Goal: Information Seeking & Learning: Learn about a topic

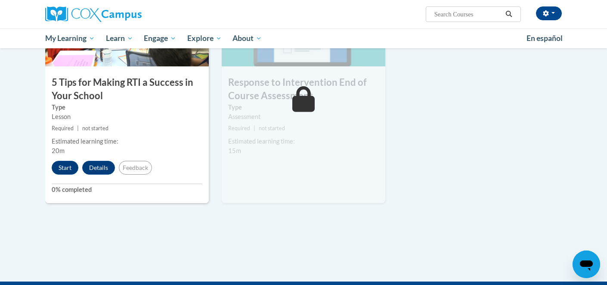
scroll to position [483, 0]
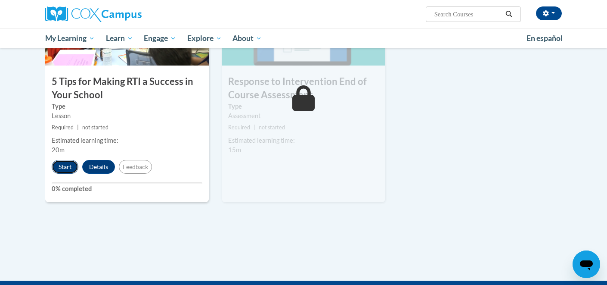
click at [63, 168] on button "Start" at bounding box center [65, 167] width 27 height 14
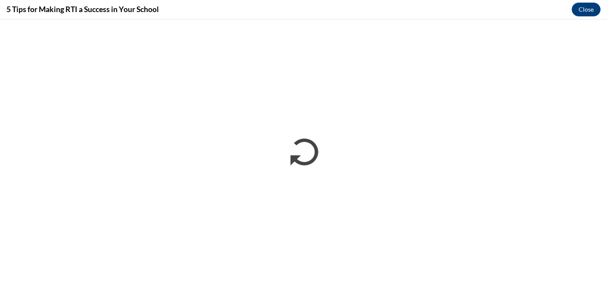
scroll to position [0, 0]
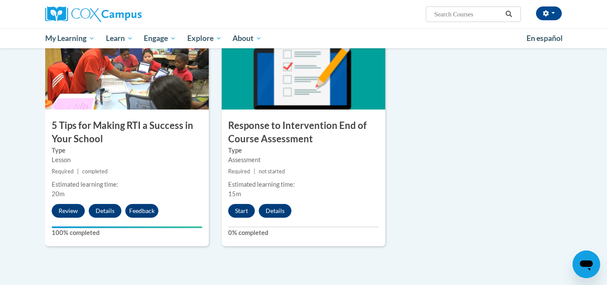
scroll to position [441, 0]
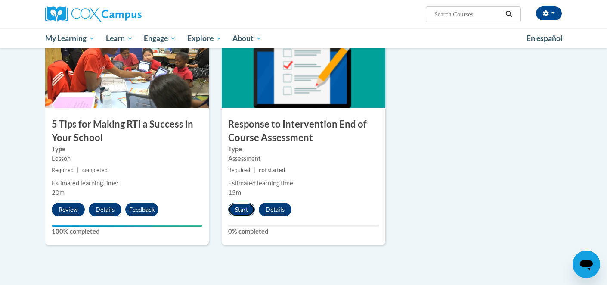
click at [239, 208] on button "Start" at bounding box center [241, 209] width 27 height 14
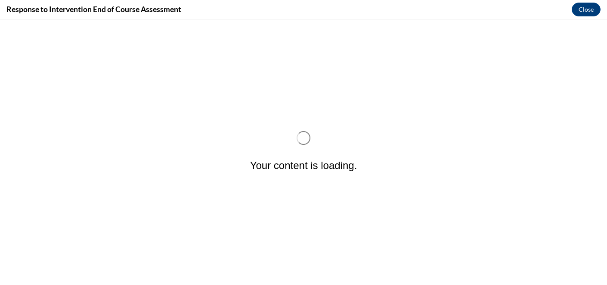
scroll to position [0, 0]
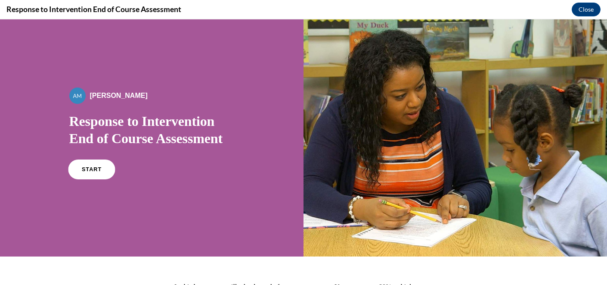
click at [96, 174] on link "START" at bounding box center [91, 169] width 47 height 20
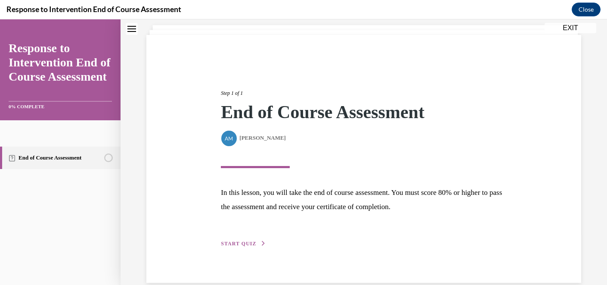
scroll to position [65, 0]
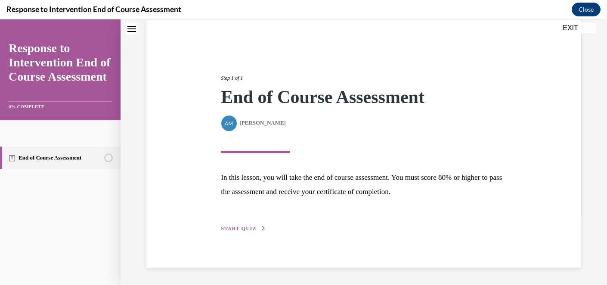
click at [238, 227] on span "START QUIZ" at bounding box center [238, 228] width 35 height 6
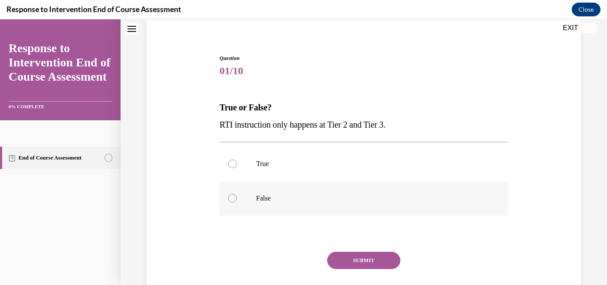
click at [236, 200] on div at bounding box center [232, 198] width 9 height 9
click at [236, 200] on input "False" at bounding box center [232, 198] width 9 height 9
radio input "true"
click at [362, 264] on button "SUBMIT" at bounding box center [363, 260] width 73 height 17
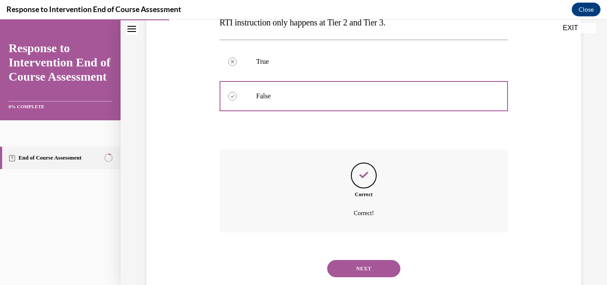
scroll to position [190, 0]
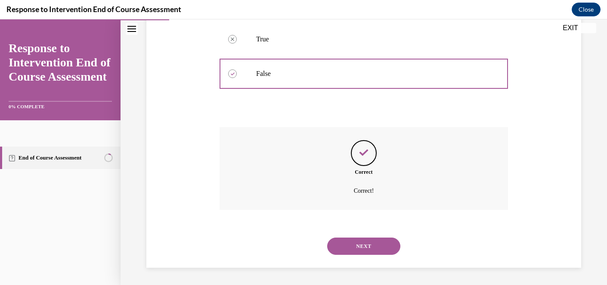
click at [364, 248] on button "NEXT" at bounding box center [363, 245] width 73 height 17
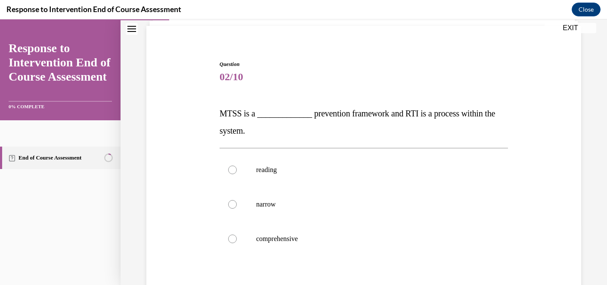
scroll to position [68, 0]
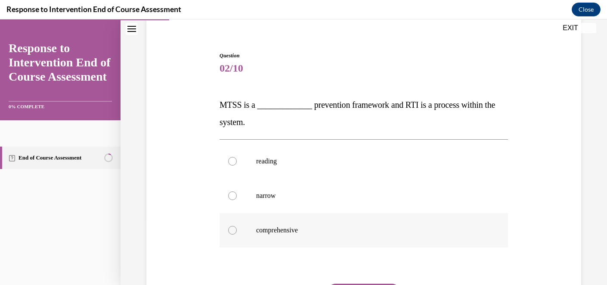
click at [234, 231] on div at bounding box center [232, 230] width 9 height 9
click at [234, 231] on input "comprehensive" at bounding box center [232, 230] width 9 height 9
radio input "true"
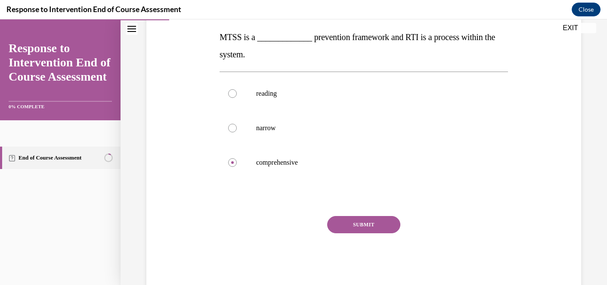
click at [352, 229] on button "SUBMIT" at bounding box center [363, 224] width 73 height 17
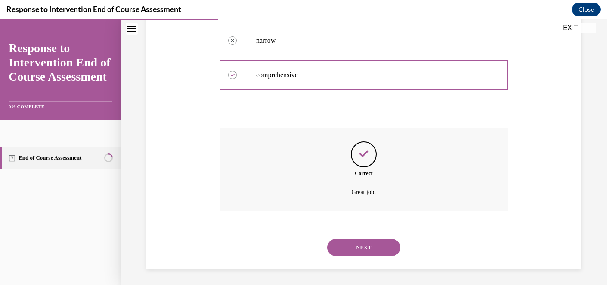
scroll to position [224, 0]
click at [352, 246] on button "NEXT" at bounding box center [363, 245] width 73 height 17
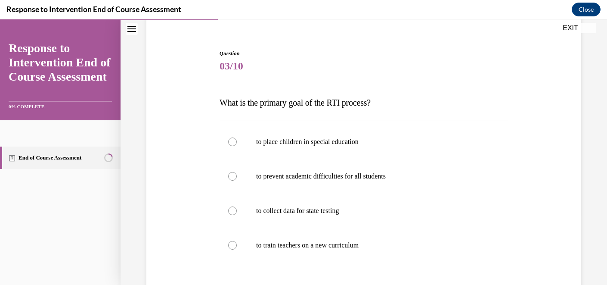
scroll to position [75, 0]
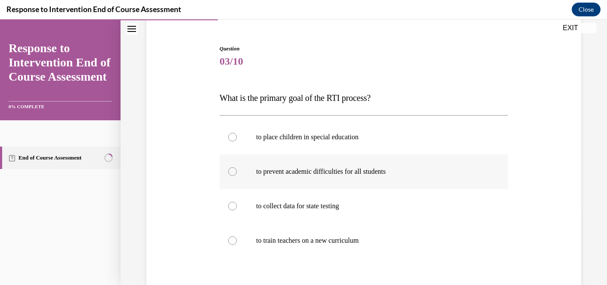
click at [234, 171] on div at bounding box center [232, 171] width 9 height 9
click at [234, 171] on input "to prevent academic difficulties for all students" at bounding box center [232, 171] width 9 height 9
radio input "true"
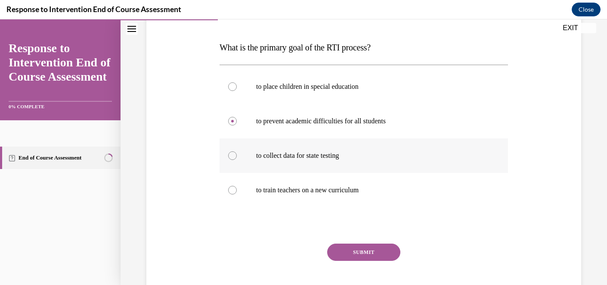
scroll to position [129, 0]
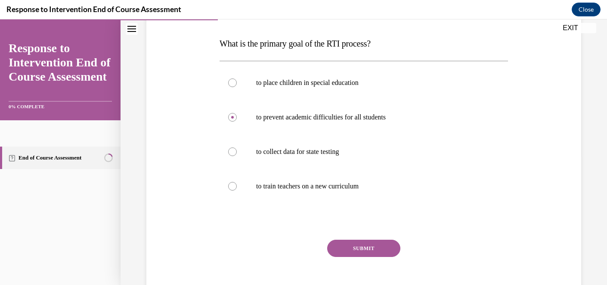
click at [365, 250] on button "SUBMIT" at bounding box center [363, 247] width 73 height 17
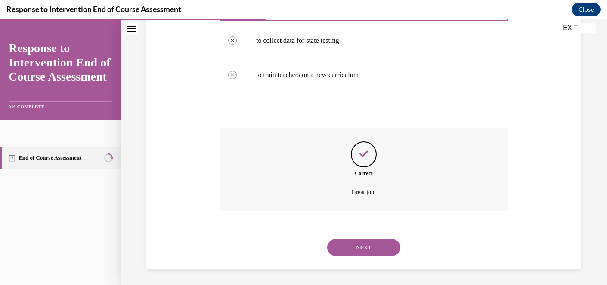
scroll to position [242, 0]
click at [364, 250] on button "NEXT" at bounding box center [363, 245] width 73 height 17
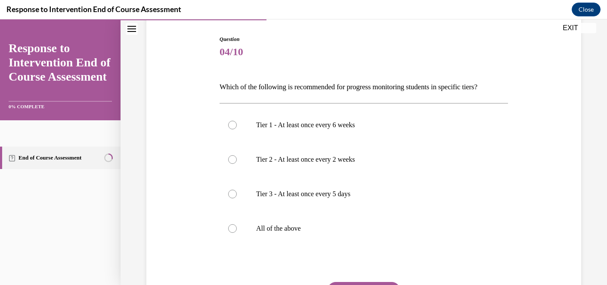
scroll to position [85, 0]
click at [232, 227] on div at bounding box center [232, 228] width 9 height 9
click at [232, 227] on input "All of the above" at bounding box center [232, 228] width 9 height 9
radio input "true"
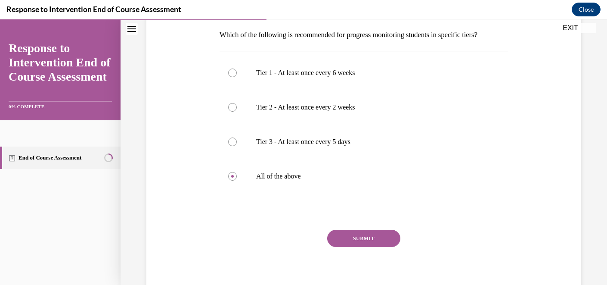
click at [357, 241] on button "SUBMIT" at bounding box center [363, 238] width 73 height 17
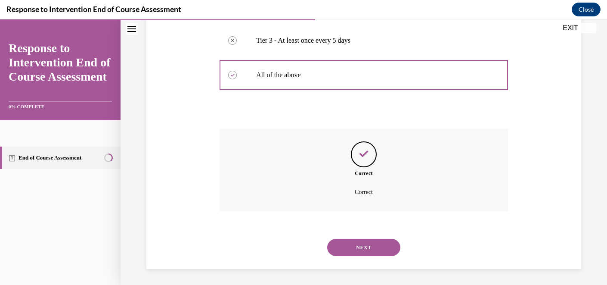
scroll to position [239, 0]
click at [357, 249] on button "NEXT" at bounding box center [363, 245] width 73 height 17
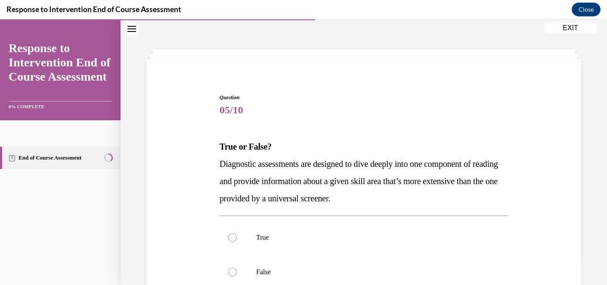
scroll to position [45, 0]
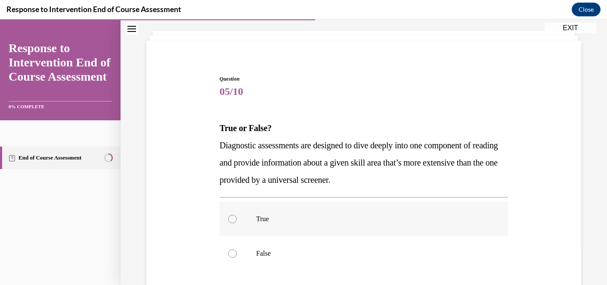
click at [235, 220] on div at bounding box center [232, 218] width 9 height 9
click at [235, 220] on input "True" at bounding box center [232, 218] width 9 height 9
radio input "true"
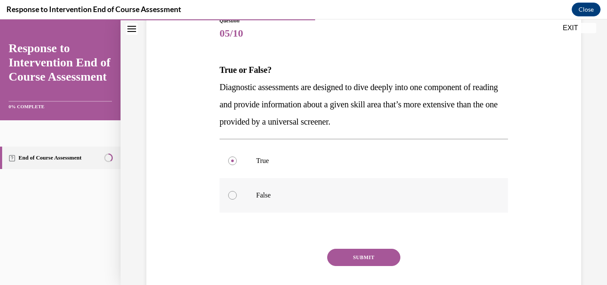
scroll to position [109, 0]
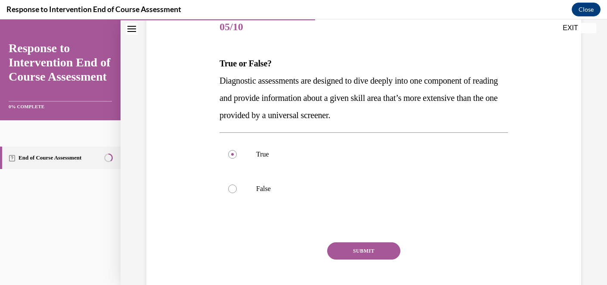
click at [348, 253] on button "SUBMIT" at bounding box center [363, 250] width 73 height 17
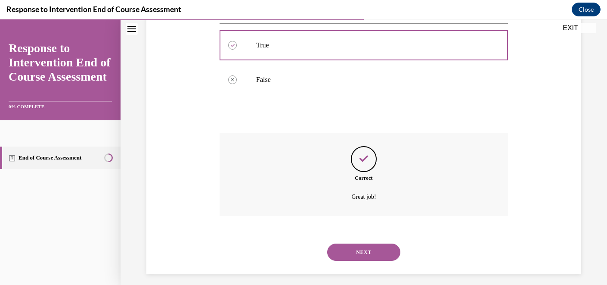
scroll to position [224, 0]
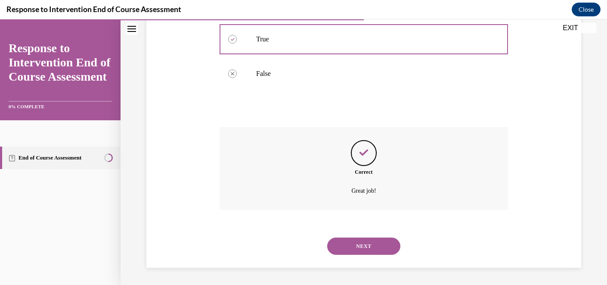
click at [349, 245] on button "NEXT" at bounding box center [363, 245] width 73 height 17
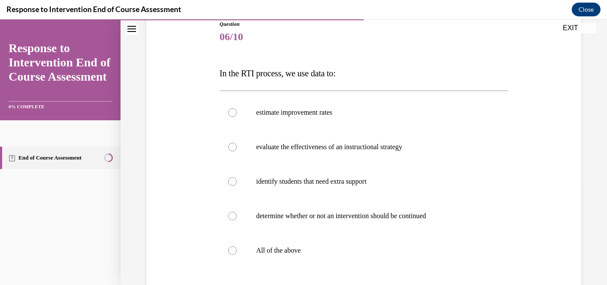
scroll to position [107, 0]
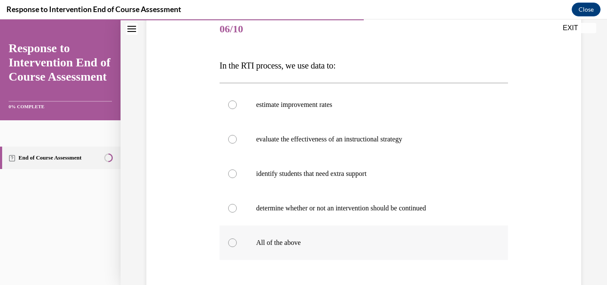
click at [233, 240] on div at bounding box center [232, 242] width 9 height 9
click at [233, 240] on input "All of the above" at bounding box center [232, 242] width 9 height 9
radio input "true"
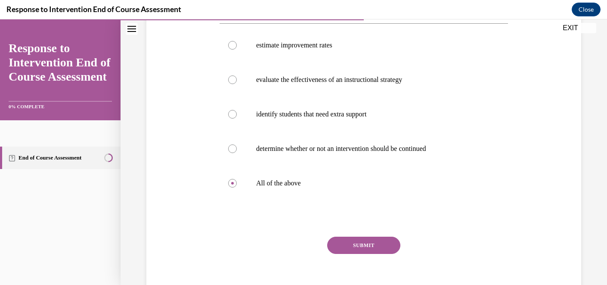
click at [350, 244] on button "SUBMIT" at bounding box center [363, 244] width 73 height 17
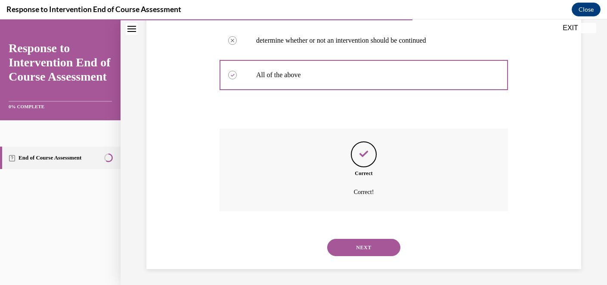
scroll to position [276, 0]
click at [350, 244] on button "NEXT" at bounding box center [363, 245] width 73 height 17
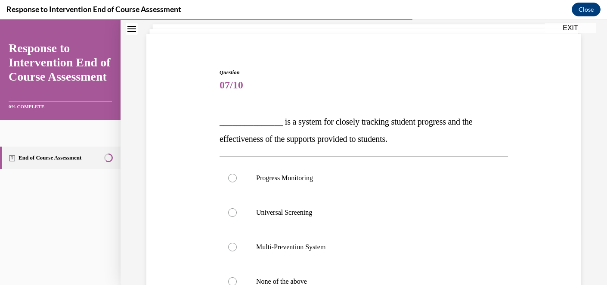
scroll to position [61, 0]
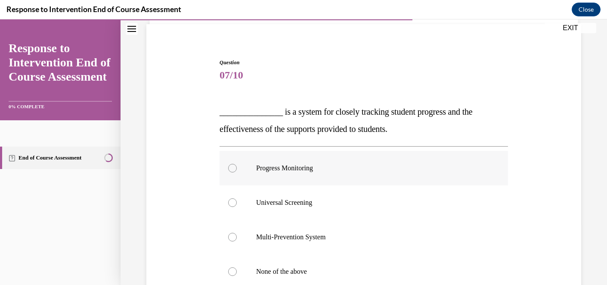
click at [232, 165] on div at bounding box center [232, 168] width 9 height 9
click at [232, 165] on input "Progress Monitoring" at bounding box center [232, 168] width 9 height 9
radio input "true"
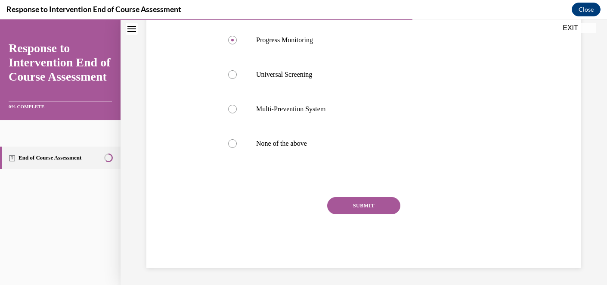
click at [364, 208] on button "SUBMIT" at bounding box center [363, 205] width 73 height 17
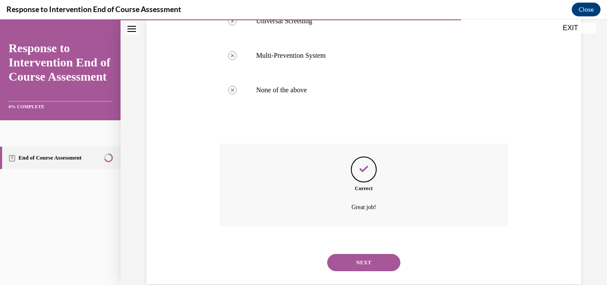
scroll to position [259, 0]
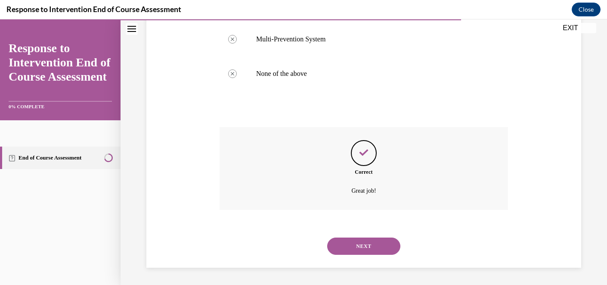
click at [357, 246] on button "NEXT" at bounding box center [363, 245] width 73 height 17
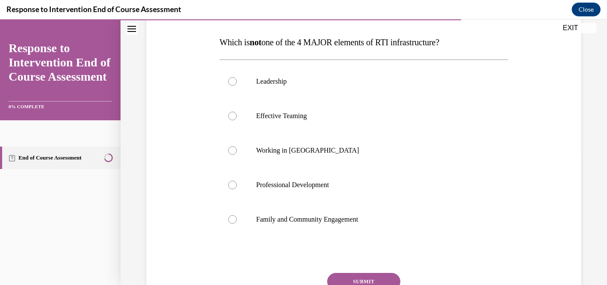
scroll to position [135, 0]
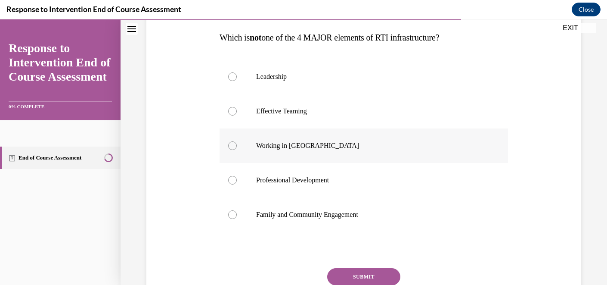
click at [232, 144] on div at bounding box center [232, 145] width 9 height 9
click at [232, 144] on input "Working in Silos" at bounding box center [232, 145] width 9 height 9
radio input "true"
click at [347, 278] on button "SUBMIT" at bounding box center [363, 276] width 73 height 17
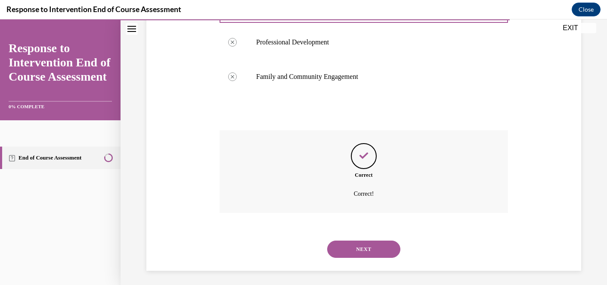
scroll to position [276, 0]
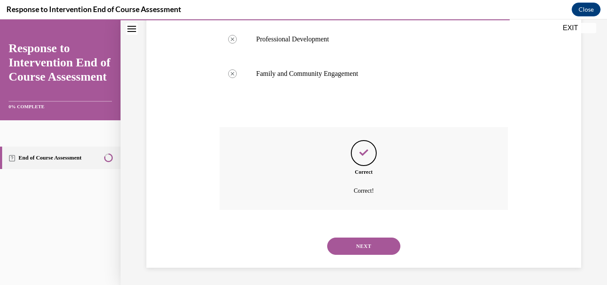
click at [360, 246] on button "NEXT" at bounding box center [363, 245] width 73 height 17
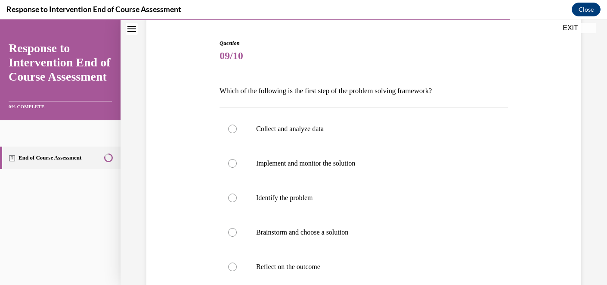
scroll to position [81, 0]
click at [233, 198] on div at bounding box center [232, 197] width 9 height 9
click at [233, 198] on input "Identify the problem" at bounding box center [232, 197] width 9 height 9
radio input "true"
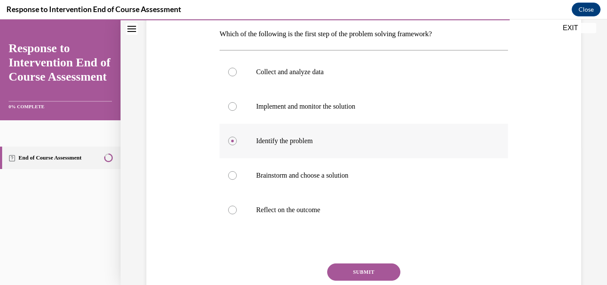
scroll to position [138, 0]
click at [353, 270] on button "SUBMIT" at bounding box center [363, 270] width 73 height 17
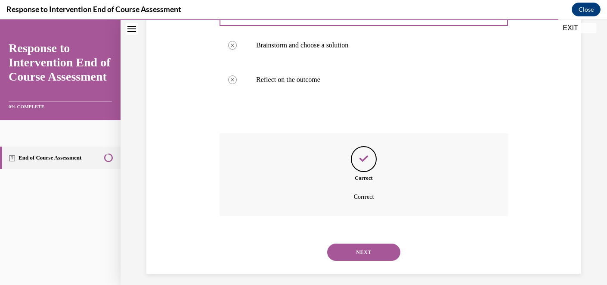
scroll to position [273, 0]
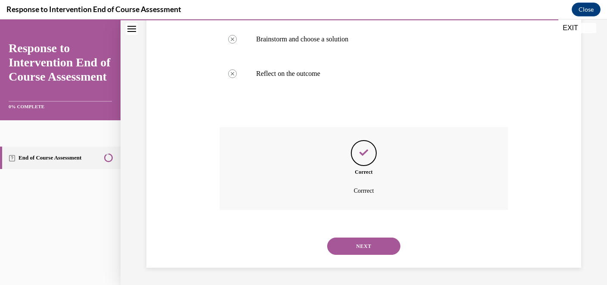
click at [356, 245] on button "NEXT" at bounding box center [363, 245] width 73 height 17
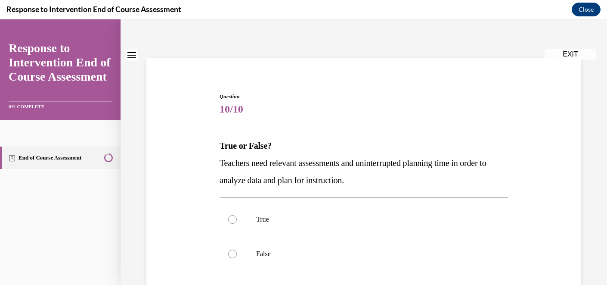
scroll to position [28, 0]
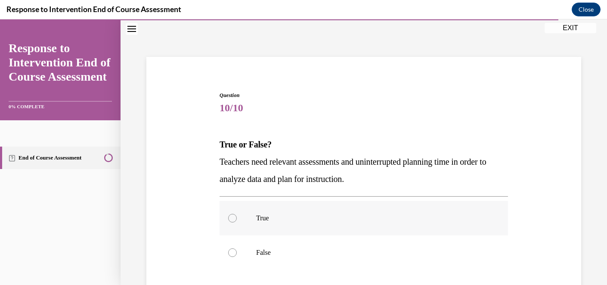
click at [232, 217] on div at bounding box center [232, 218] width 9 height 9
click at [232, 217] on input "True" at bounding box center [232, 218] width 9 height 9
radio input "true"
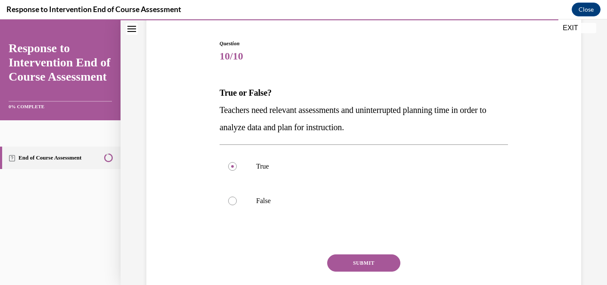
click at [351, 259] on button "SUBMIT" at bounding box center [363, 262] width 73 height 17
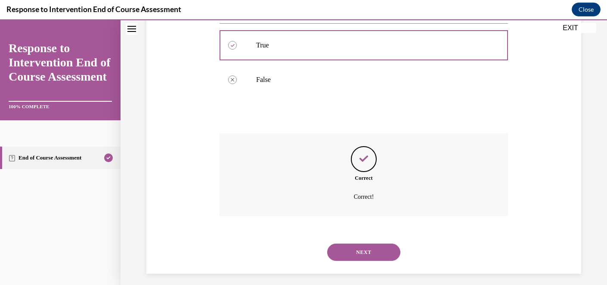
scroll to position [207, 0]
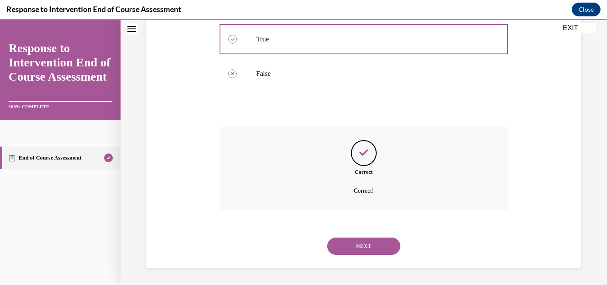
click at [355, 242] on button "NEXT" at bounding box center [363, 245] width 73 height 17
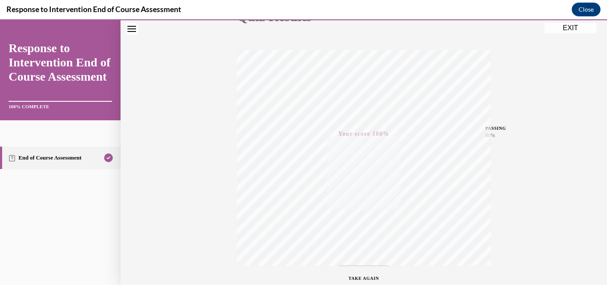
scroll to position [109, 0]
click at [571, 31] on button "EXIT" at bounding box center [571, 28] width 52 height 10
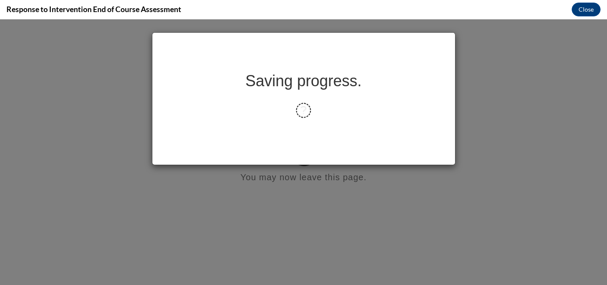
scroll to position [0, 0]
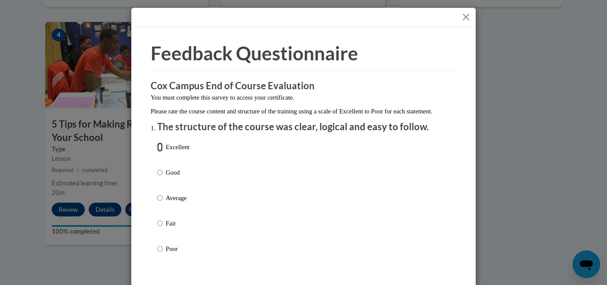
click at [160, 152] on input "Excellent" at bounding box center [160, 146] width 6 height 9
radio input "true"
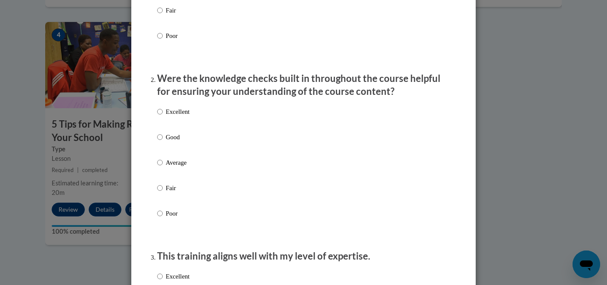
scroll to position [214, 0]
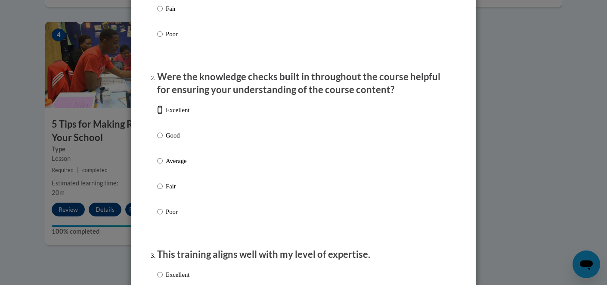
click at [161, 115] on input "Excellent" at bounding box center [160, 109] width 6 height 9
radio input "true"
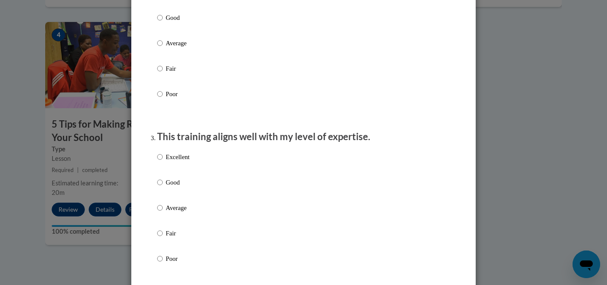
scroll to position [340, 0]
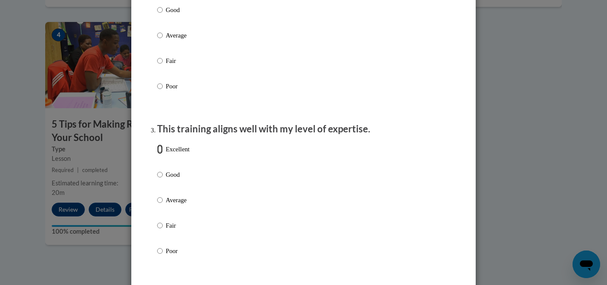
click at [161, 154] on input "Excellent" at bounding box center [160, 148] width 6 height 9
radio input "true"
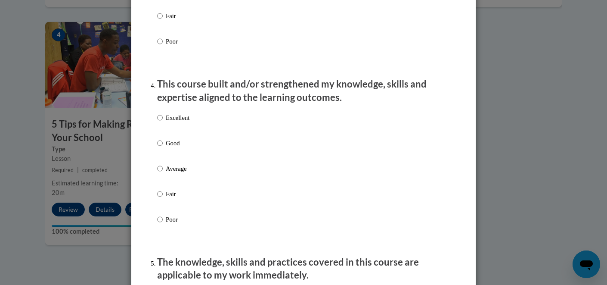
scroll to position [550, 0]
click at [161, 122] on input "Excellent" at bounding box center [160, 116] width 6 height 9
radio input "true"
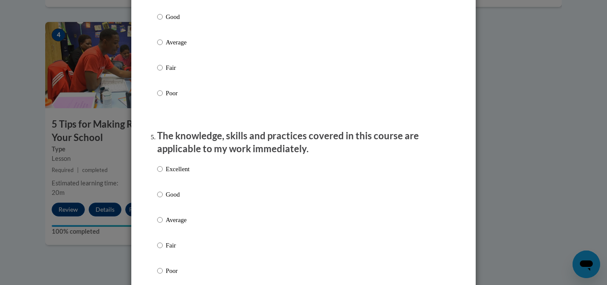
scroll to position [680, 0]
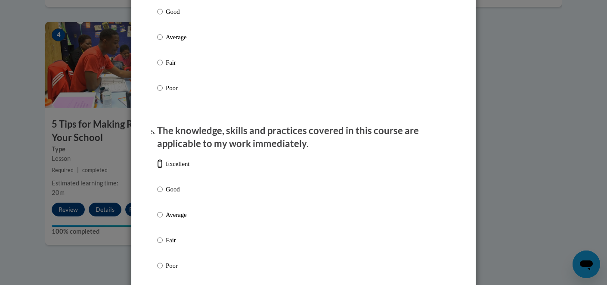
click at [162, 168] on input "Excellent" at bounding box center [160, 163] width 6 height 9
radio input "true"
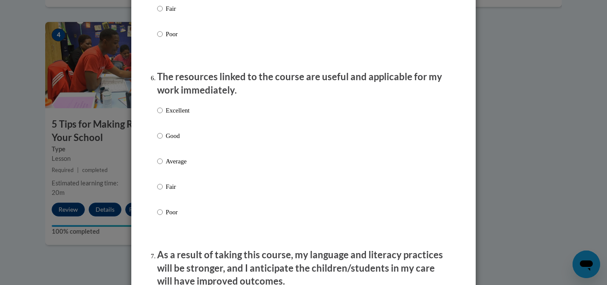
scroll to position [913, 0]
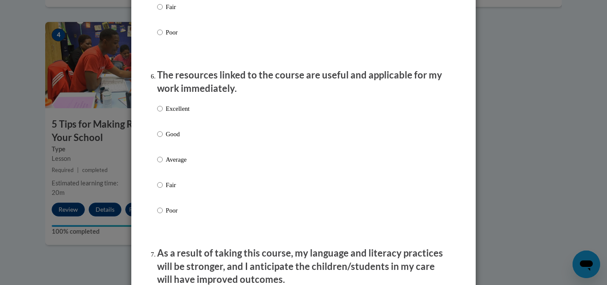
click at [164, 115] on label "Excellent" at bounding box center [173, 115] width 32 height 23
click at [163, 113] on input "Excellent" at bounding box center [160, 108] width 6 height 9
radio input "true"
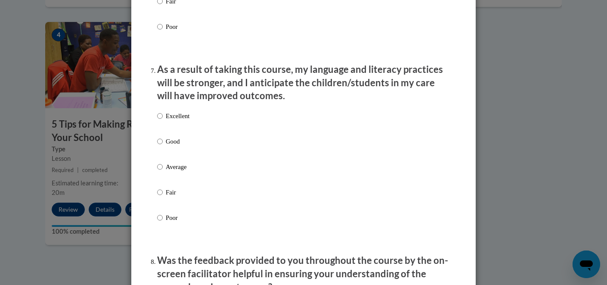
scroll to position [1100, 0]
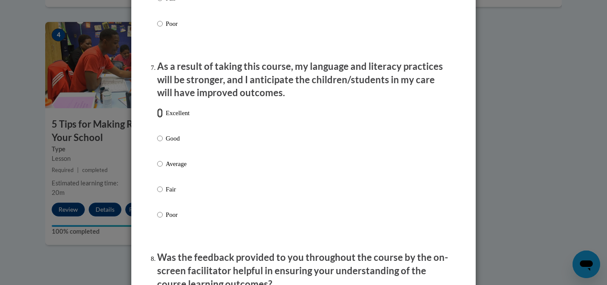
click at [160, 118] on input "Excellent" at bounding box center [160, 112] width 6 height 9
radio input "true"
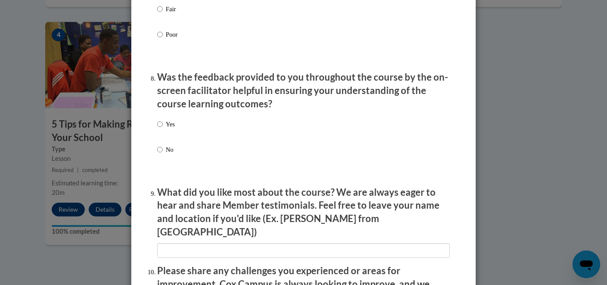
scroll to position [1282, 0]
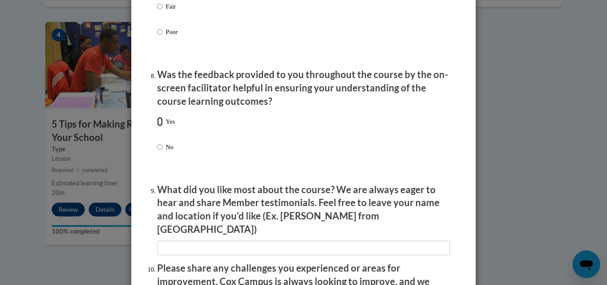
click at [160, 126] on input "Yes" at bounding box center [160, 121] width 6 height 9
radio input "true"
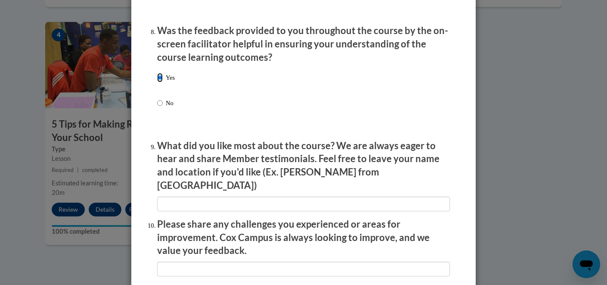
scroll to position [1336, 0]
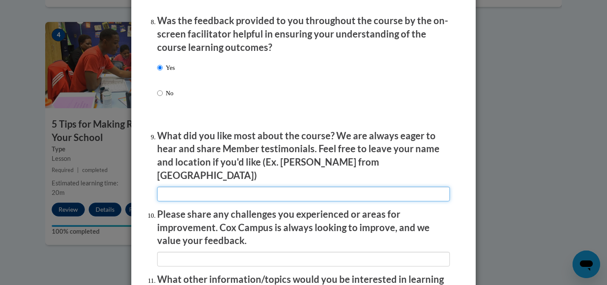
click at [164, 189] on input "textbox" at bounding box center [303, 193] width 293 height 15
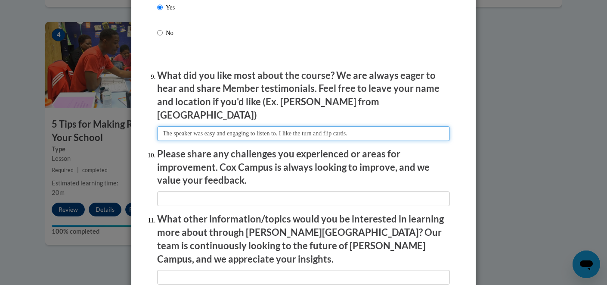
scroll to position [1399, 0]
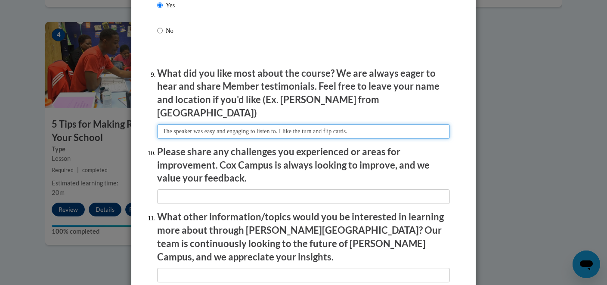
type input "The speaker was easy and engaging to listen to. I like the turn and flip cards."
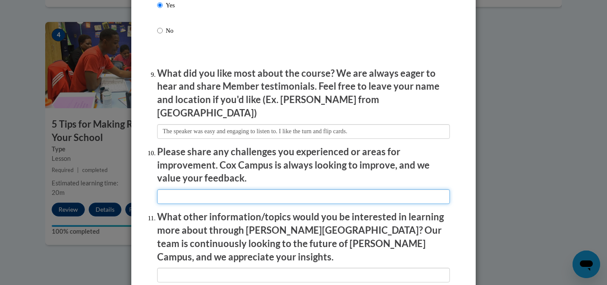
click at [161, 190] on input "textbox" at bounding box center [303, 196] width 293 height 15
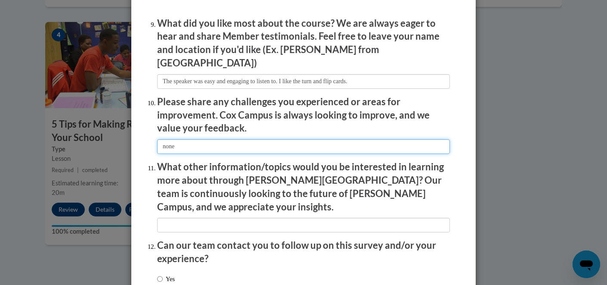
scroll to position [1452, 0]
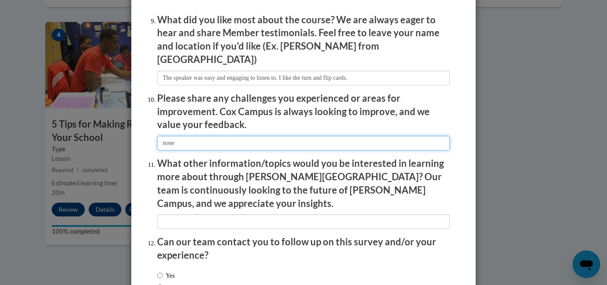
type input "none"
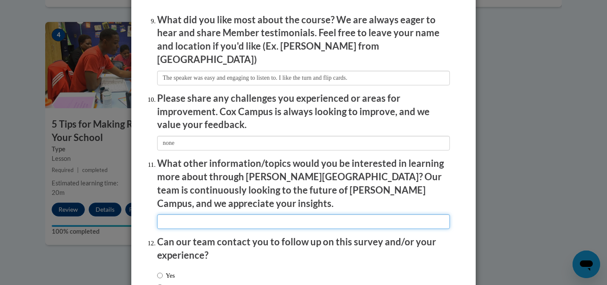
click at [172, 214] on input "textbox" at bounding box center [303, 221] width 293 height 15
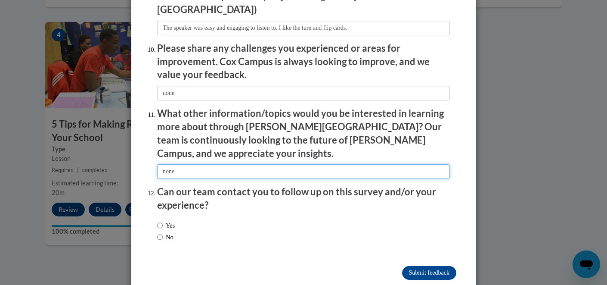
scroll to position [1506, 0]
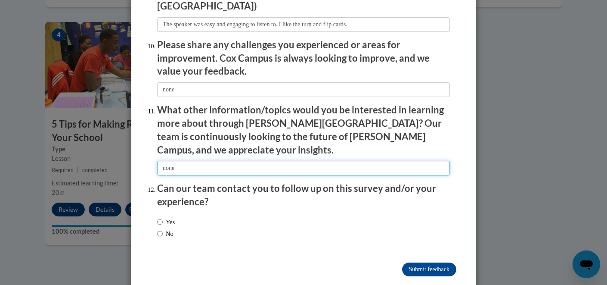
type input "none"
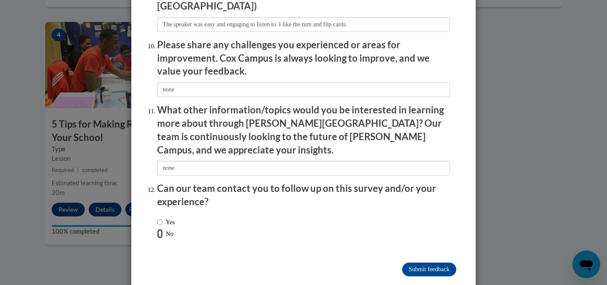
click at [159, 229] on input "No" at bounding box center [160, 233] width 6 height 9
radio input "true"
click at [413, 262] on input "Submit feedback" at bounding box center [429, 269] width 54 height 14
